Goal: Information Seeking & Learning: Learn about a topic

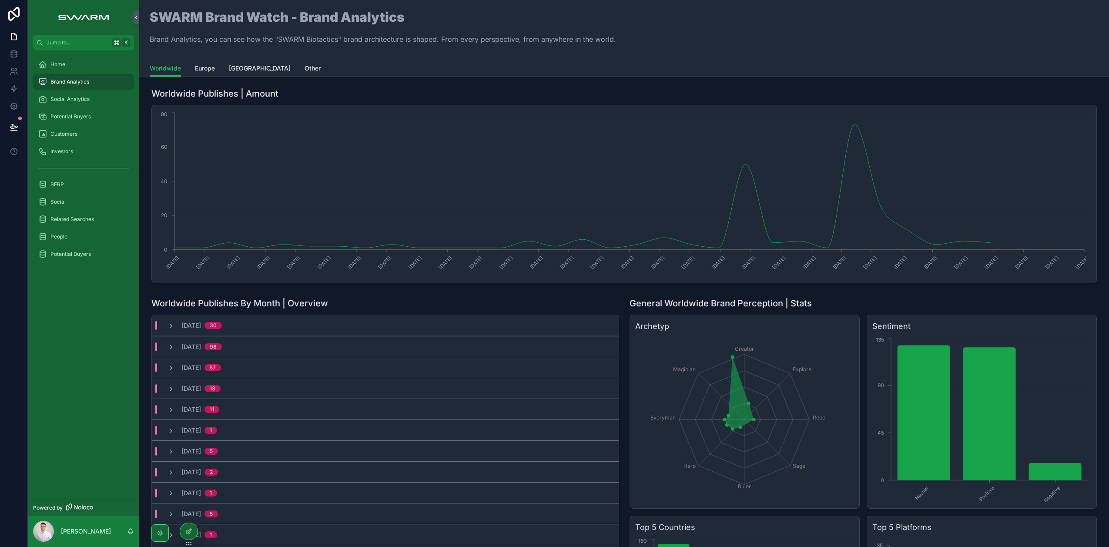
scroll to position [120, 0]
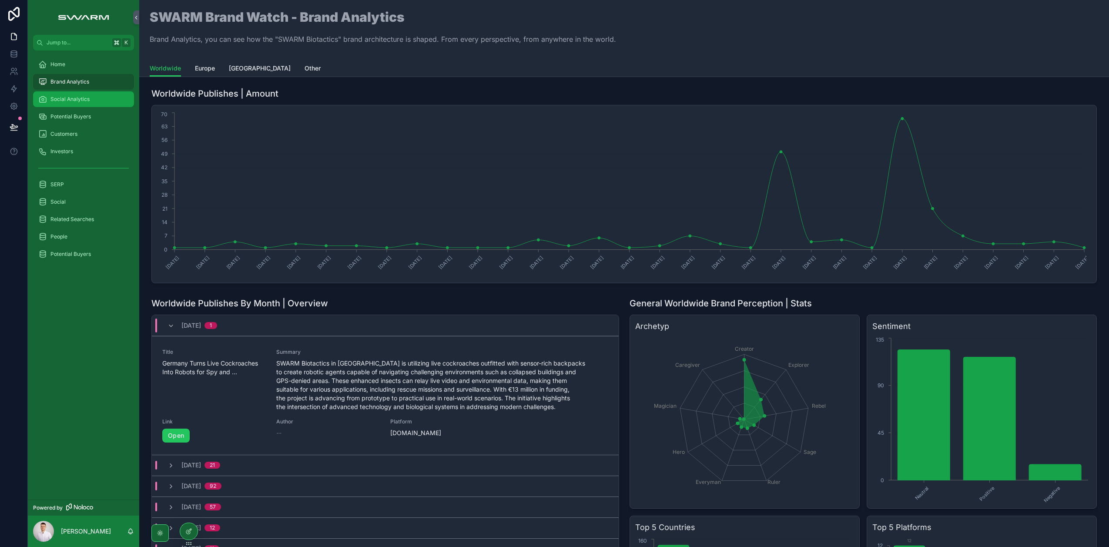
click at [80, 99] on span "Social Analytics" at bounding box center [69, 99] width 39 height 7
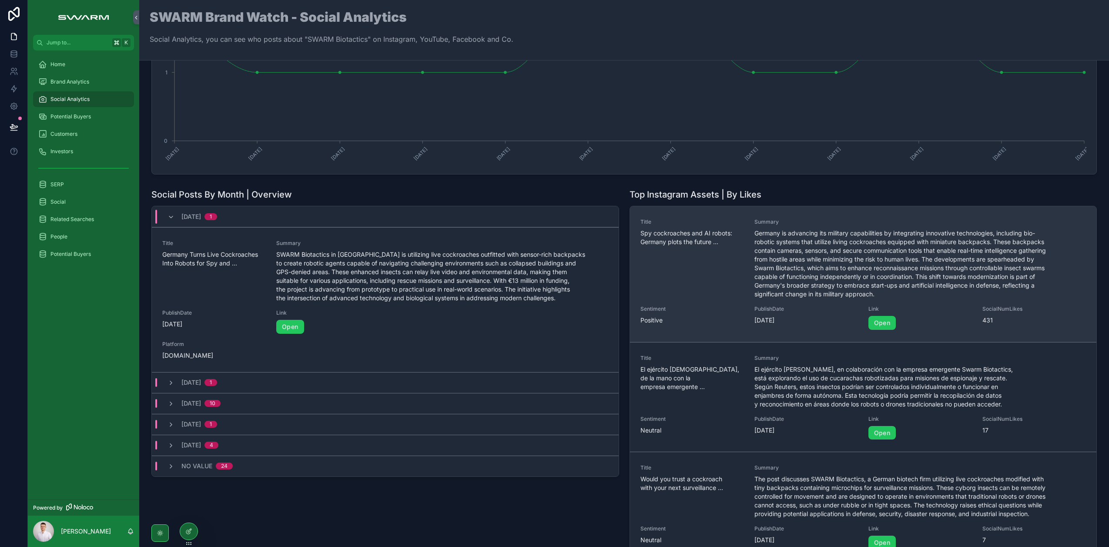
scroll to position [60, 0]
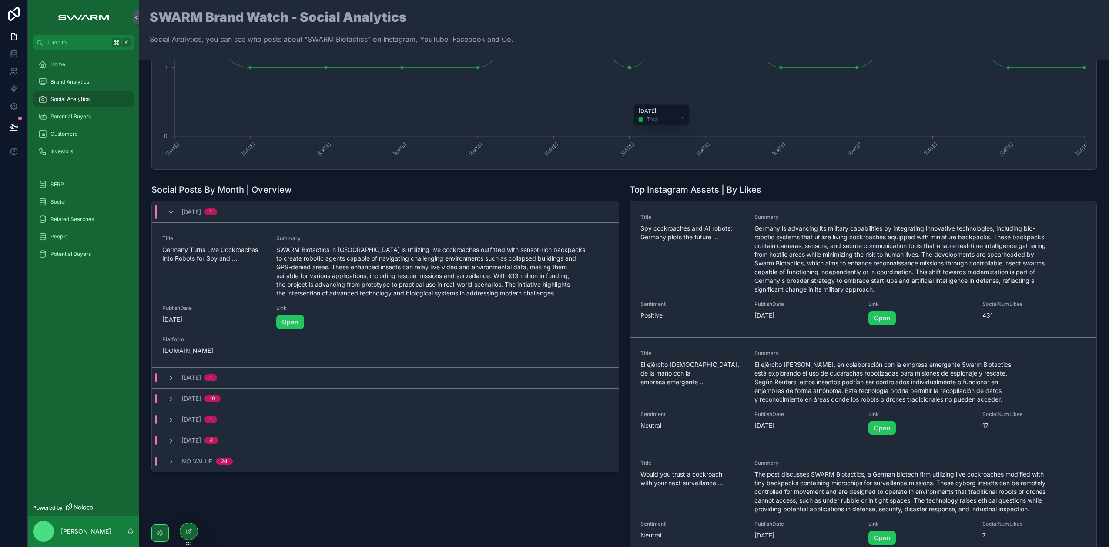
scroll to position [102, 0]
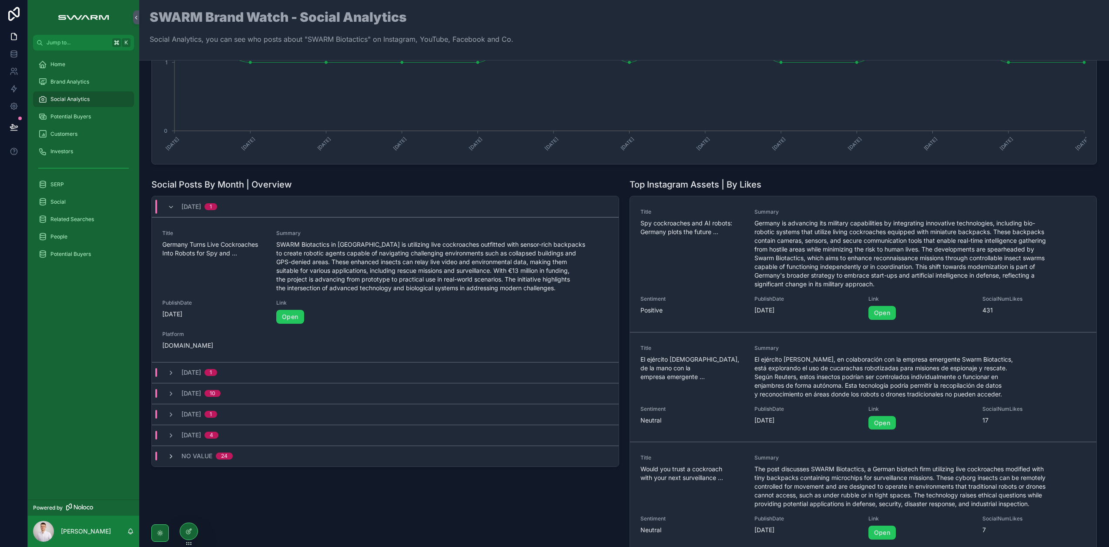
click at [172, 458] on icon "scrollable content" at bounding box center [170, 456] width 7 height 7
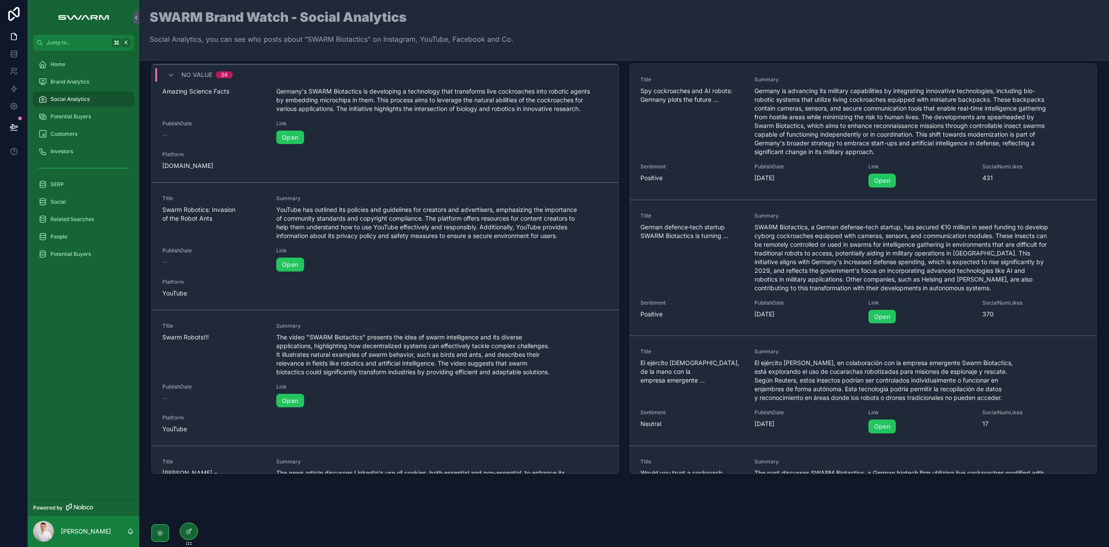
scroll to position [0, 0]
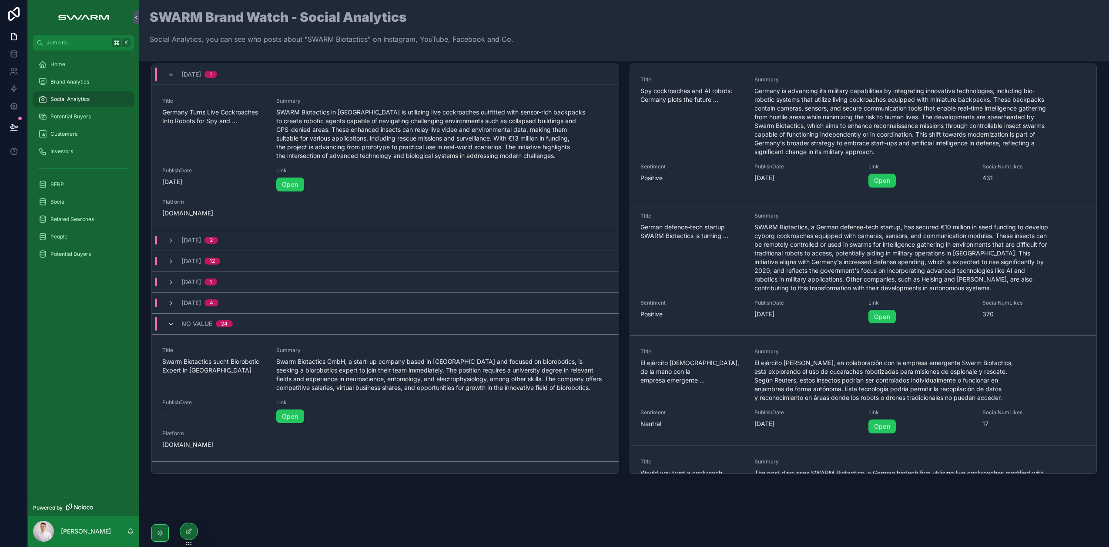
click at [169, 324] on icon "scrollable content" at bounding box center [170, 324] width 7 height 7
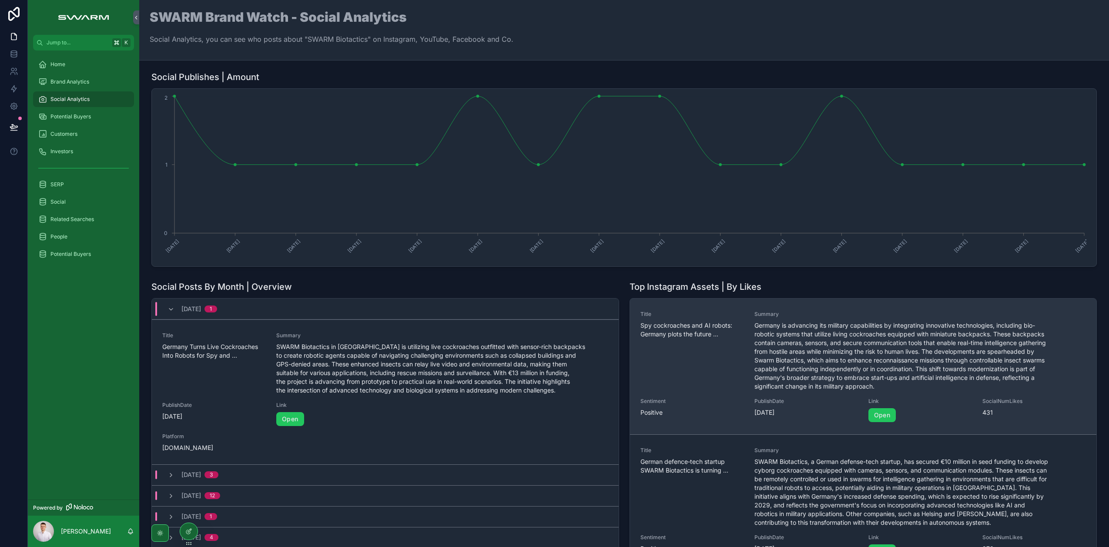
click at [828, 354] on span "Germany is advancing its military capabilities by integrating innovative techno…" at bounding box center [901, 356] width 294 height 70
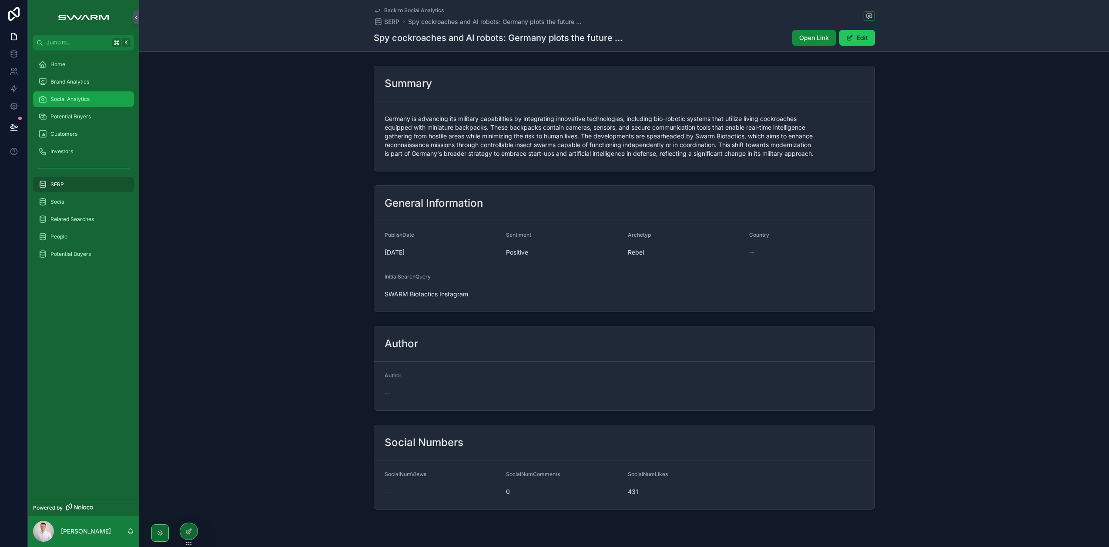
click at [86, 101] on span "Social Analytics" at bounding box center [69, 99] width 39 height 7
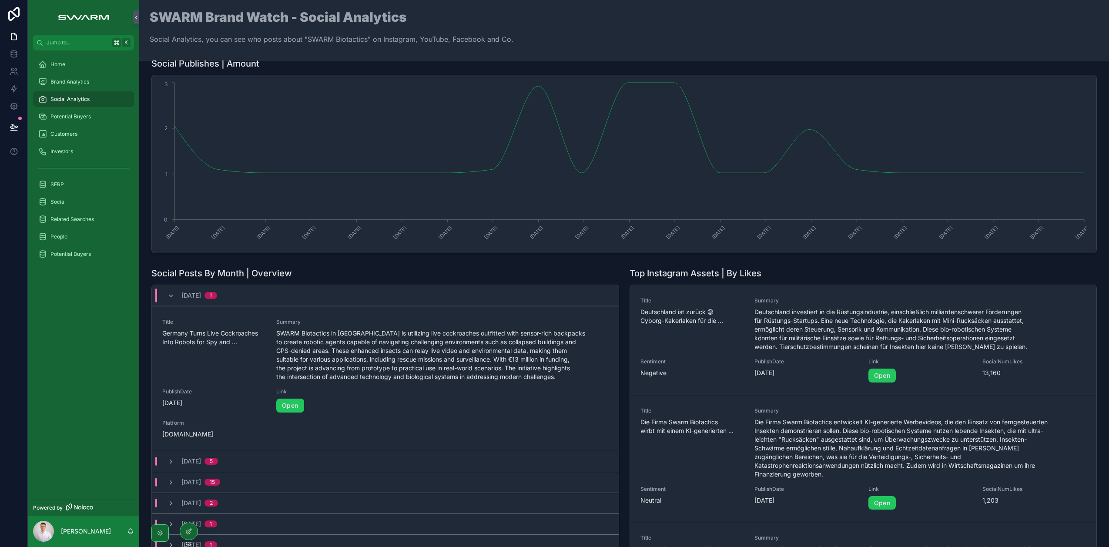
scroll to position [14, 0]
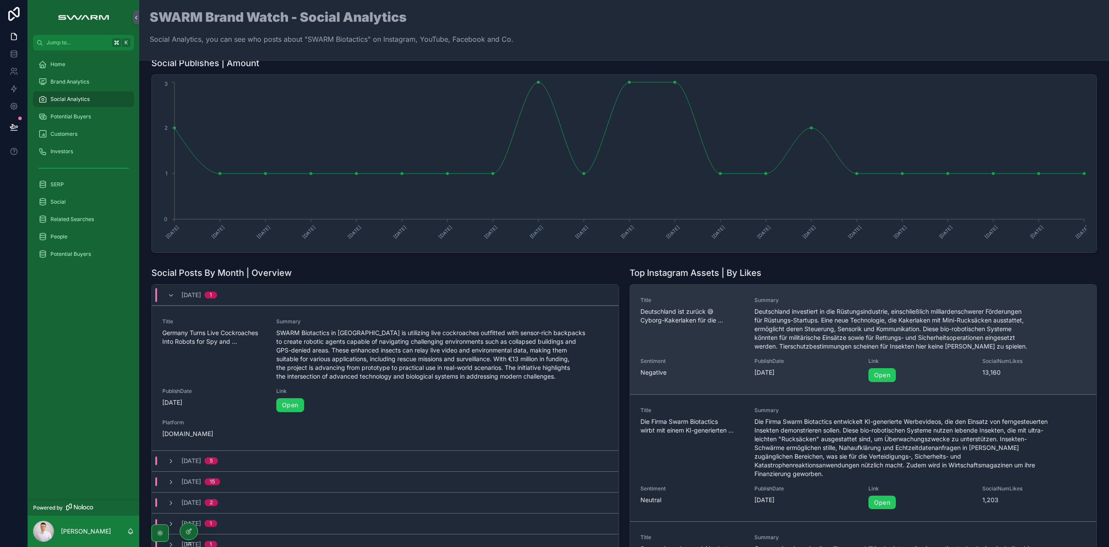
click at [800, 319] on span "Deutschland investiert in die Rüstungsindustrie, einschließlich milliardenschwe…" at bounding box center [901, 328] width 294 height 43
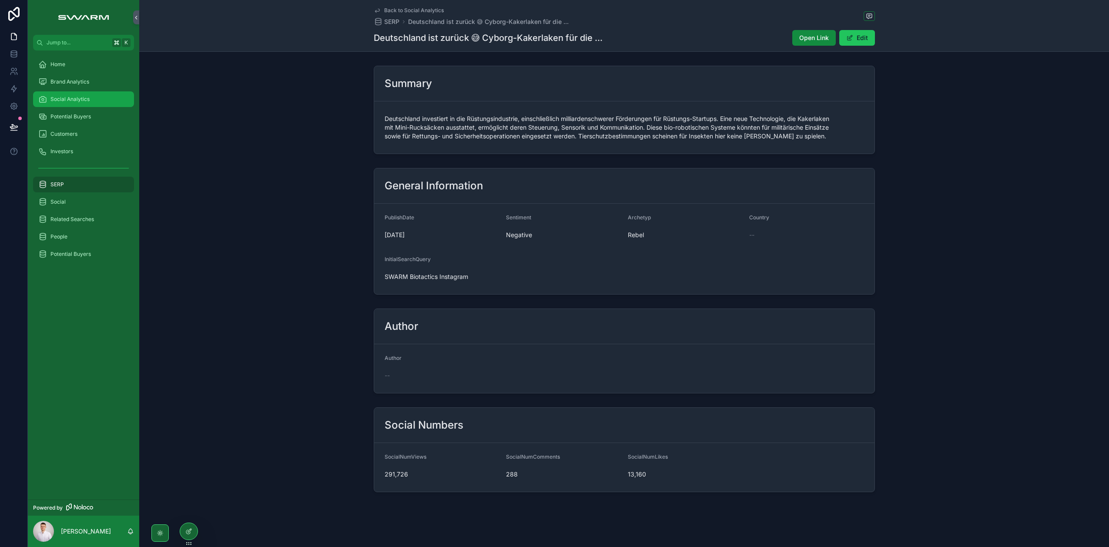
click at [97, 99] on div "Social Analytics" at bounding box center [83, 99] width 90 height 14
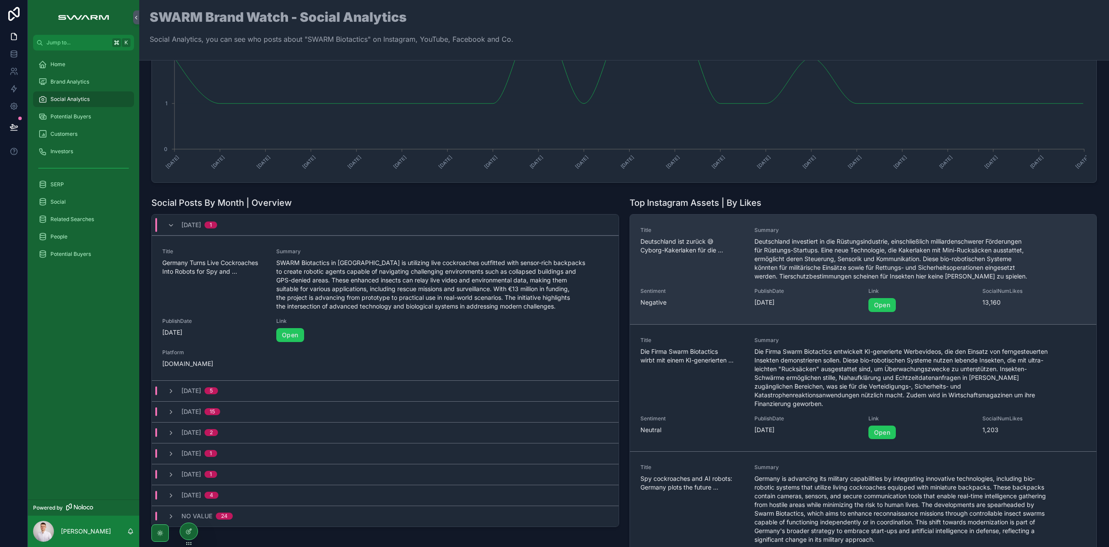
scroll to position [90, 0]
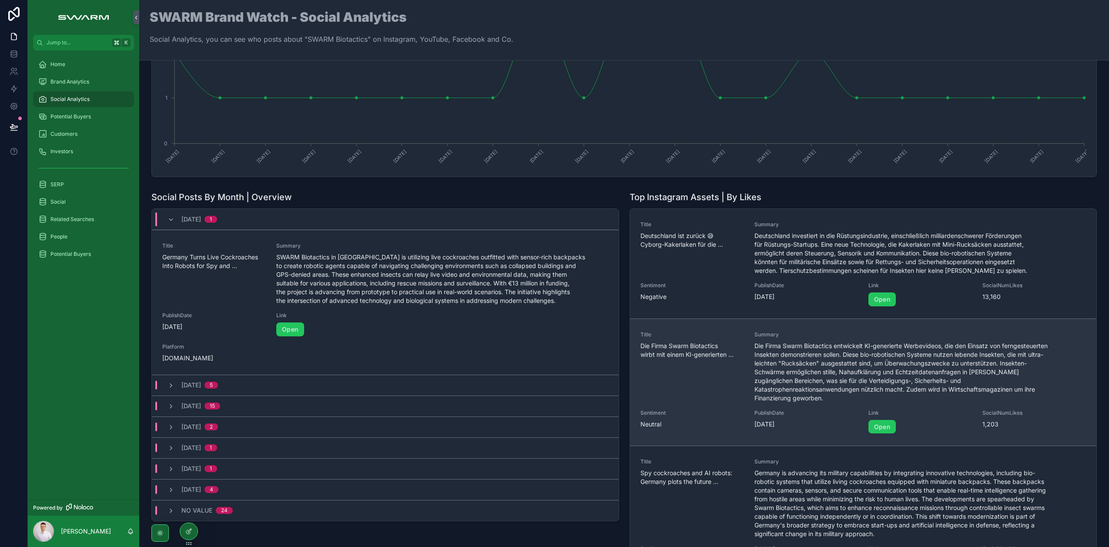
click at [706, 372] on div "Title Die Firma Swarm Biotactics wirbt mit einem KI-generierten ..." at bounding box center [692, 366] width 104 height 71
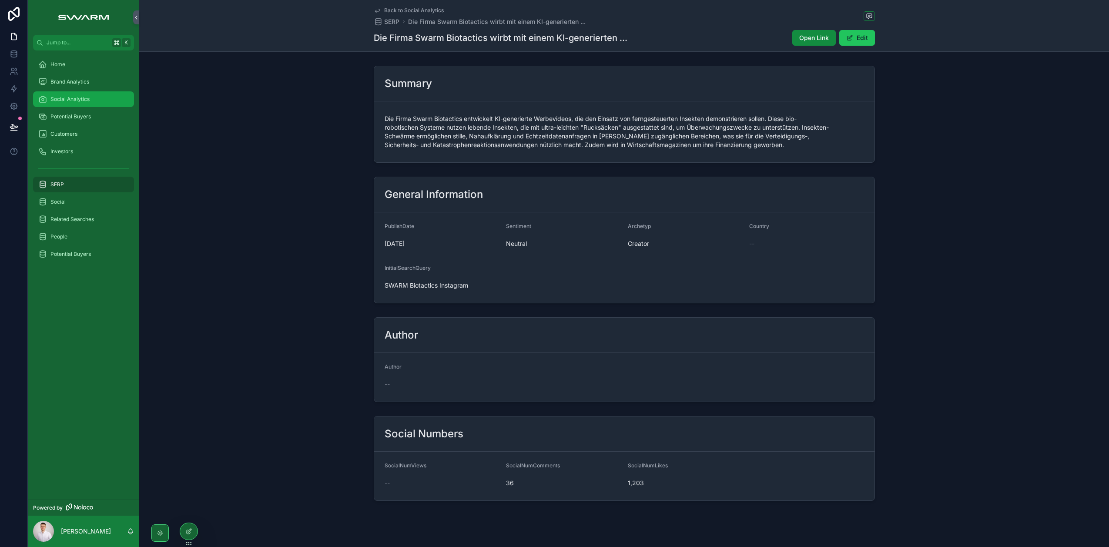
click at [96, 100] on div "Social Analytics" at bounding box center [83, 99] width 90 height 14
